Goal: Transaction & Acquisition: Download file/media

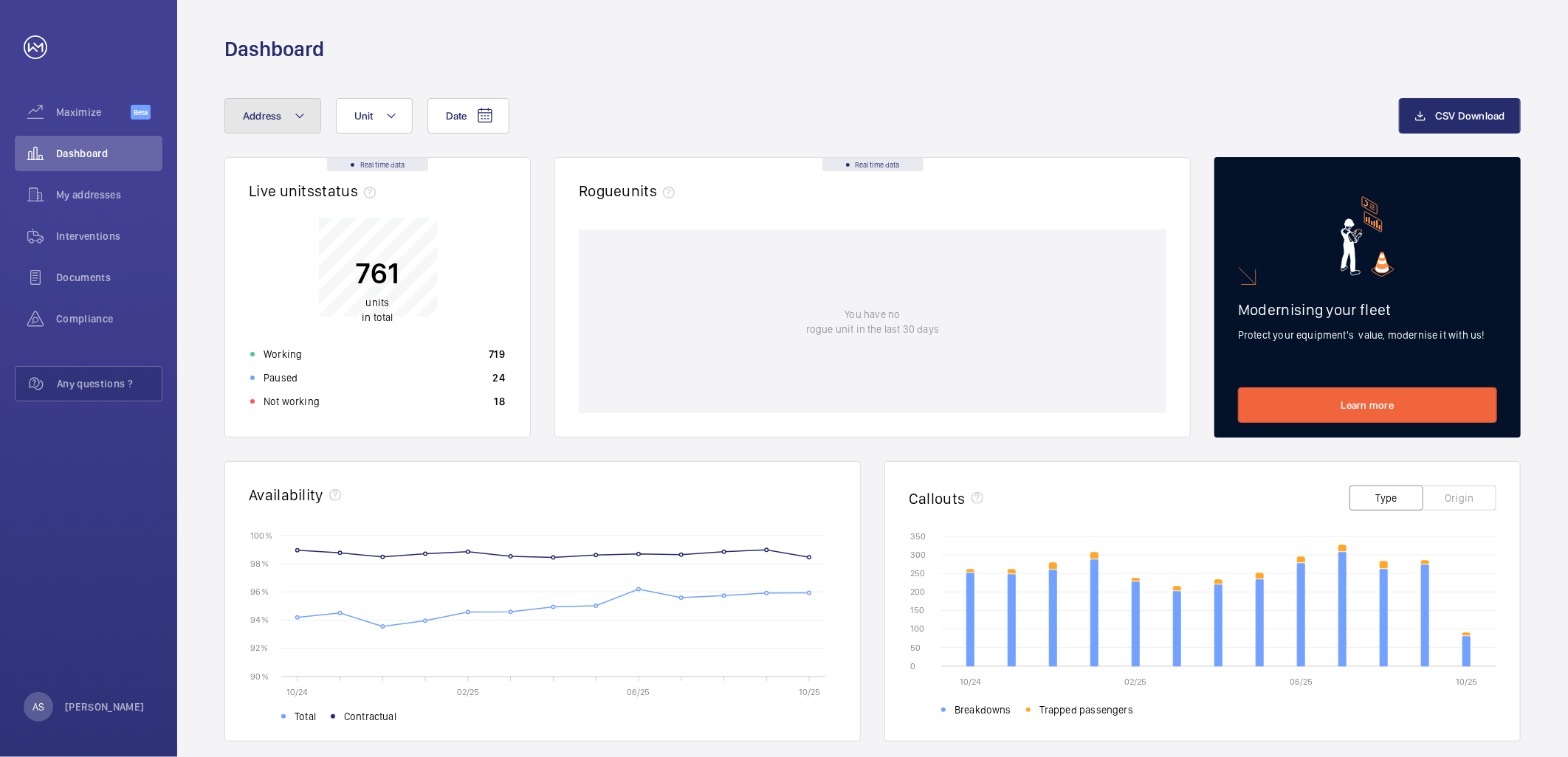
click at [264, 129] on button "Address" at bounding box center [272, 116] width 96 height 36
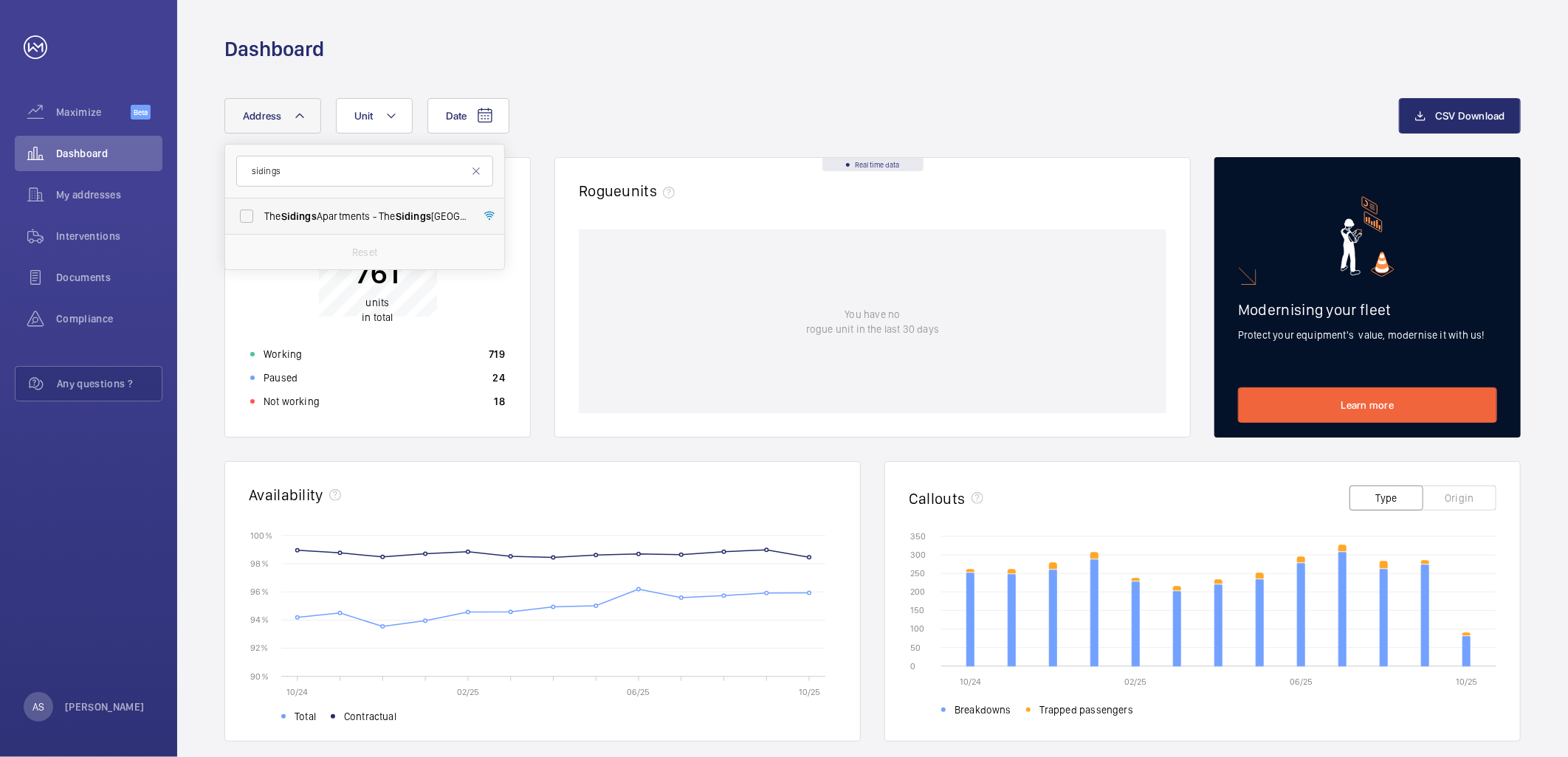
type input "sidings"
click at [301, 211] on span "Sidings" at bounding box center [299, 217] width 36 height 12
click at [261, 210] on input "The Sidings Apartments - [GEOGRAPHIC_DATA]" at bounding box center [246, 216] width 30 height 30
checkbox input "true"
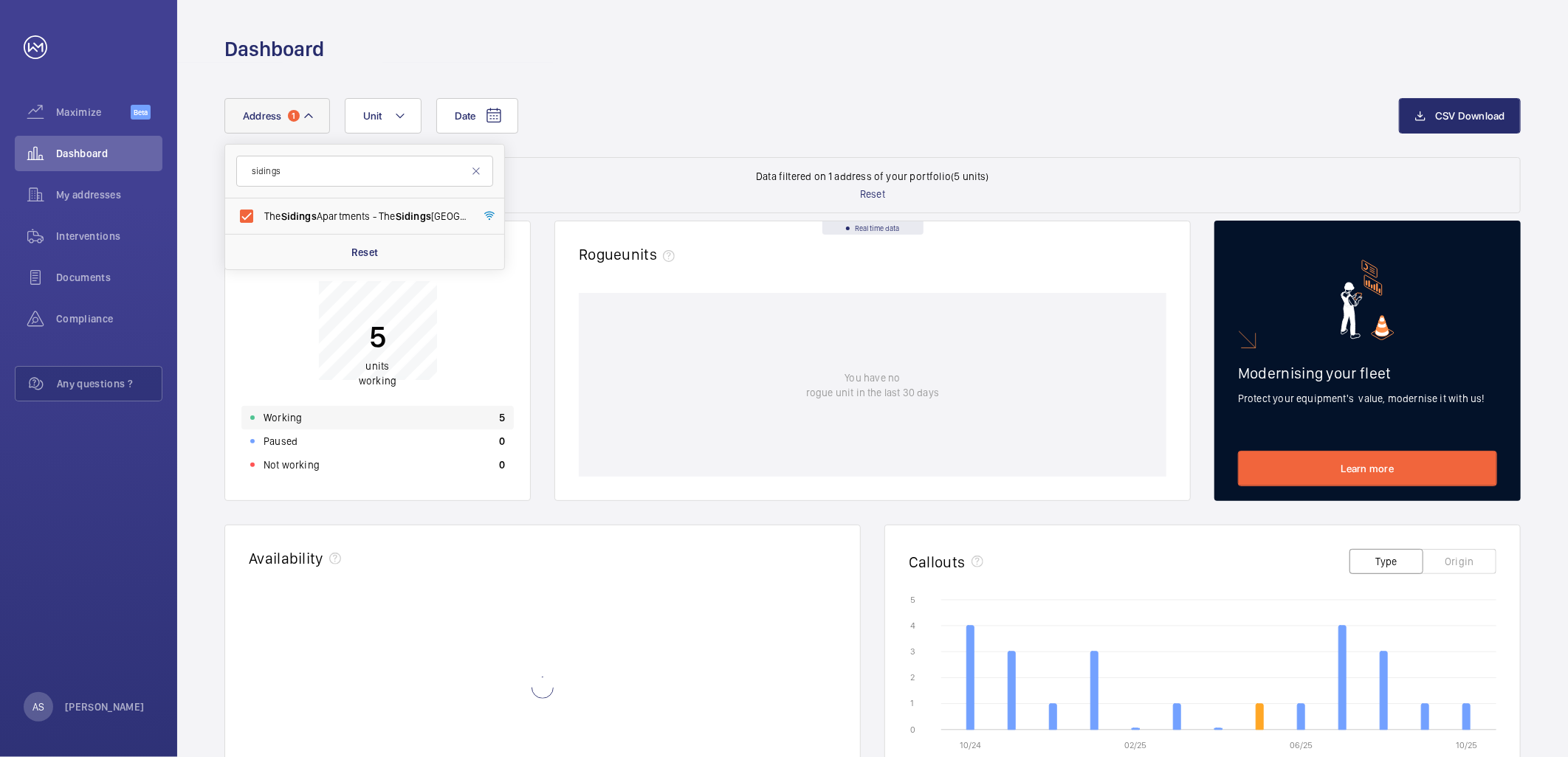
click at [485, 423] on div "Working 5" at bounding box center [377, 418] width 272 height 24
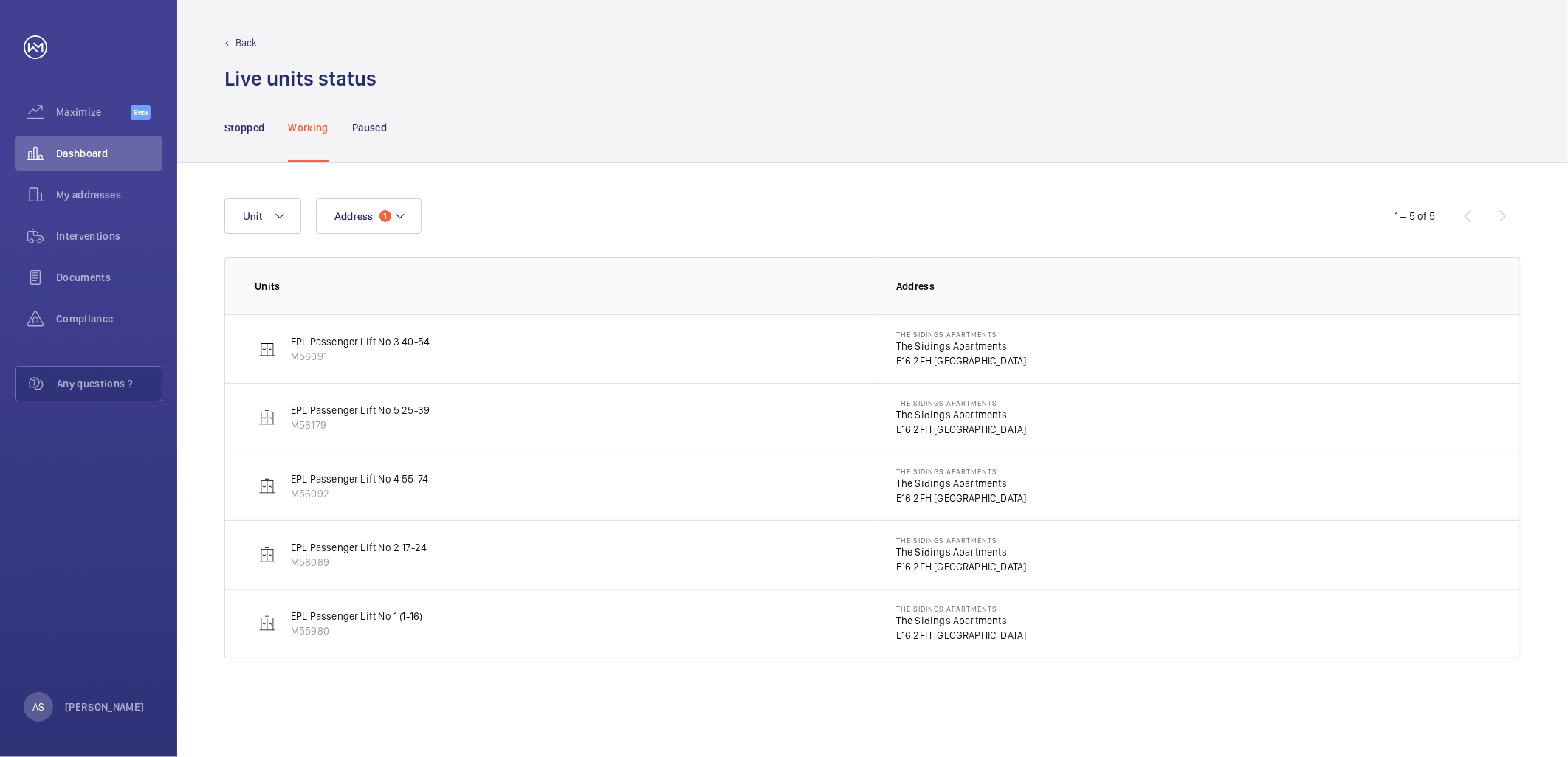
click at [952, 615] on p "The Sidings Apartments" at bounding box center [961, 620] width 130 height 14
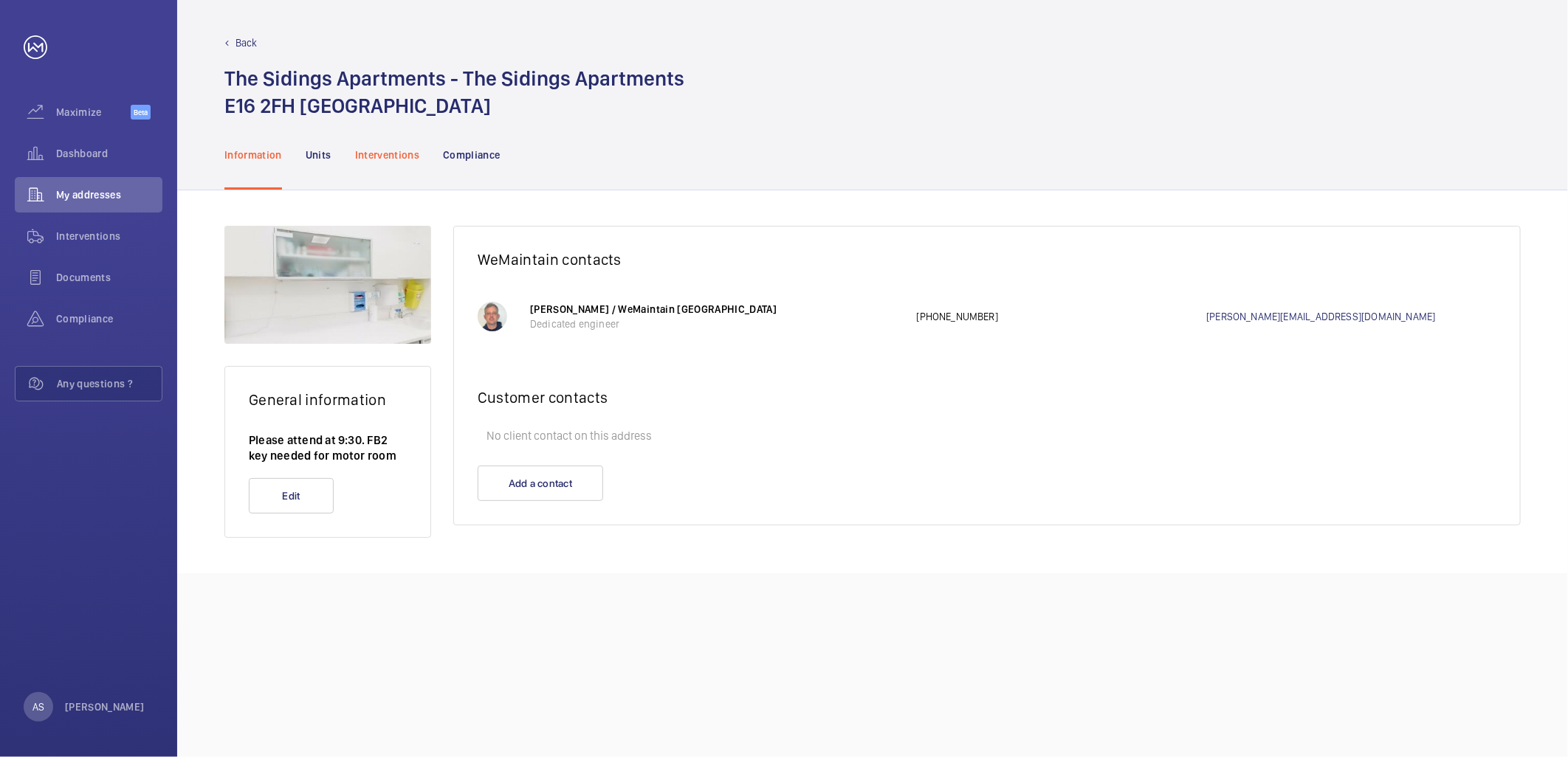
click at [381, 152] on p "Interventions" at bounding box center [387, 154] width 65 height 14
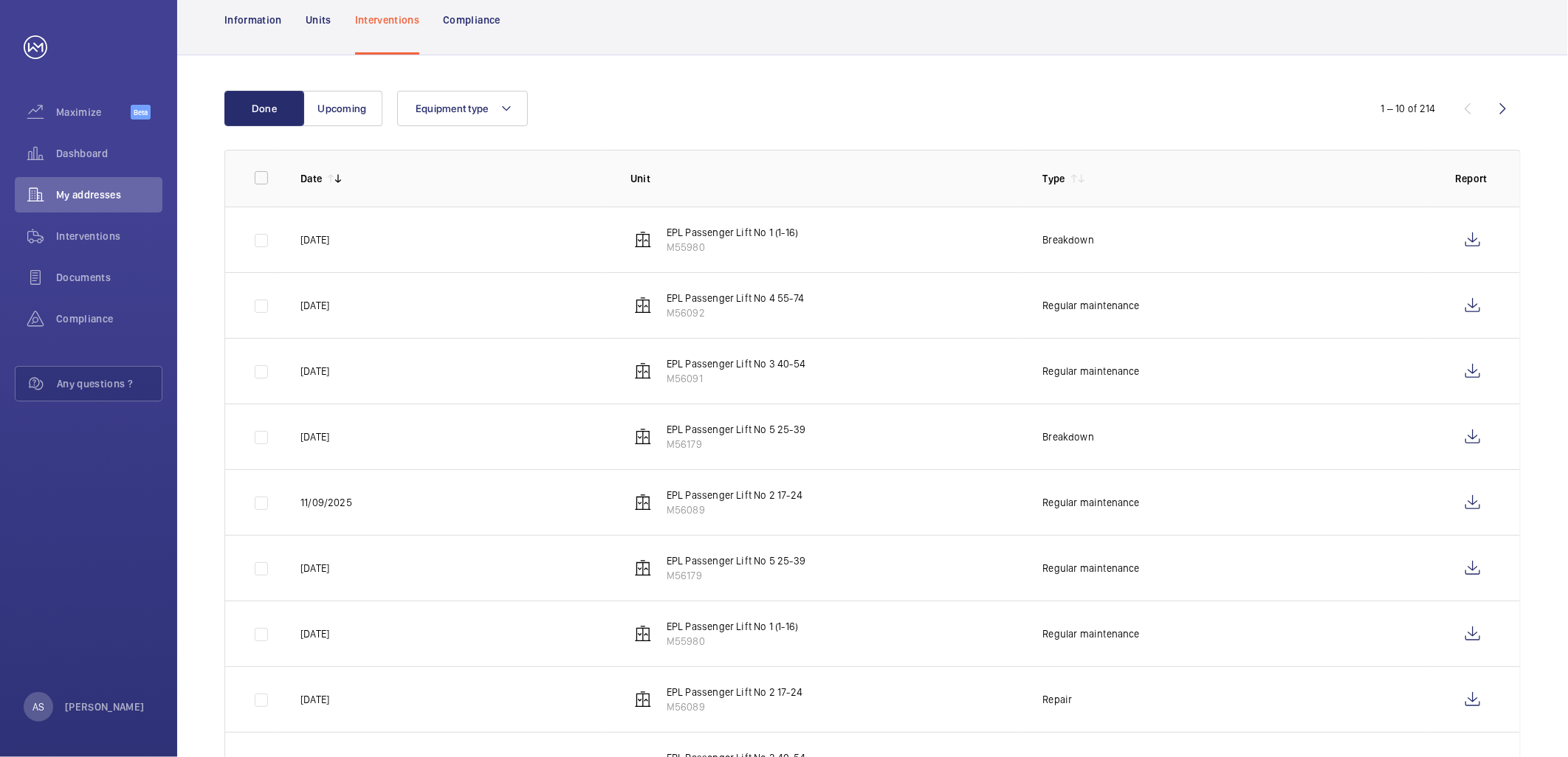
scroll to position [164, 0]
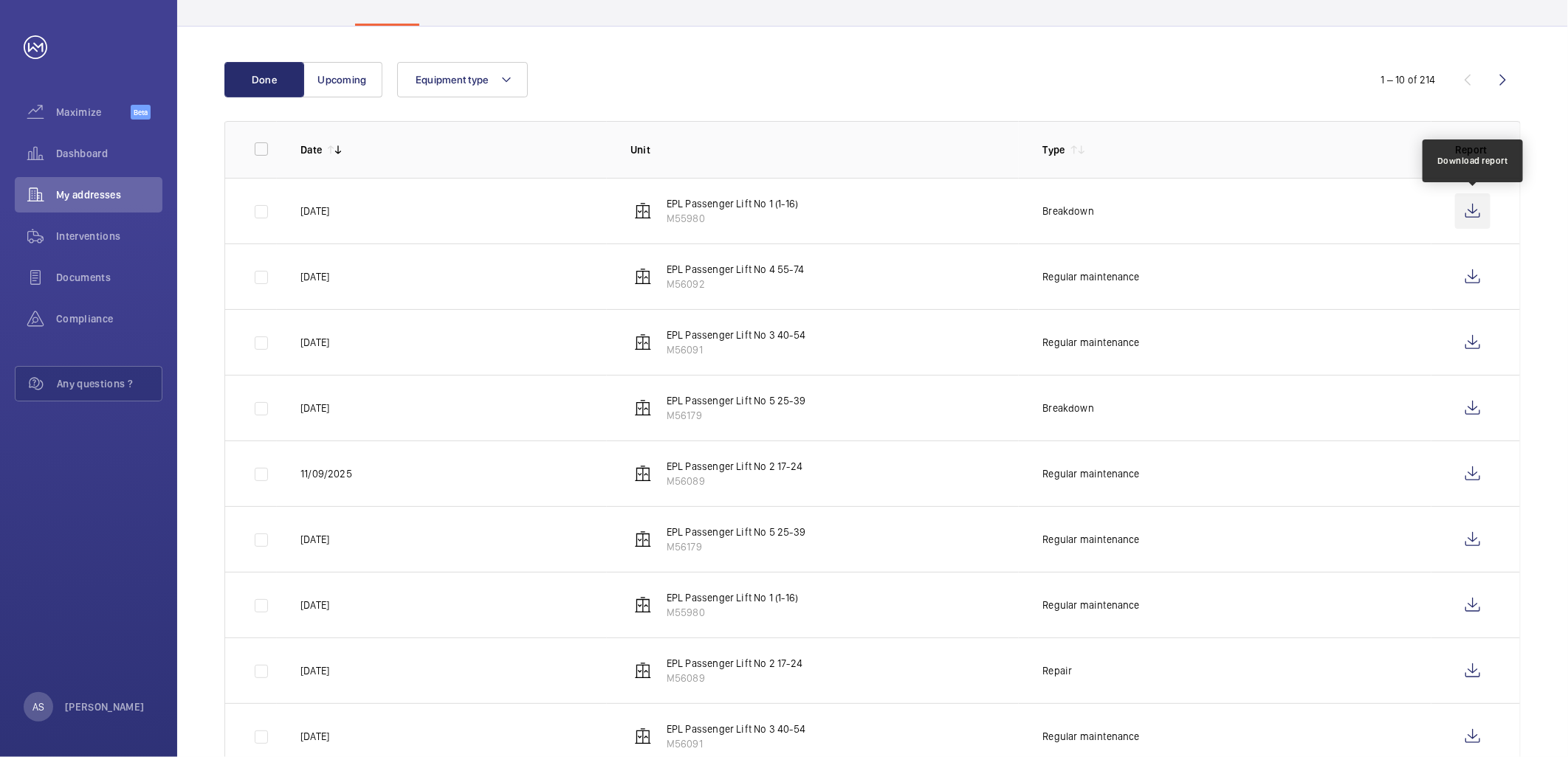
click at [1474, 207] on wm-front-icon-button at bounding box center [1473, 211] width 36 height 36
